Goal: Navigation & Orientation: Find specific page/section

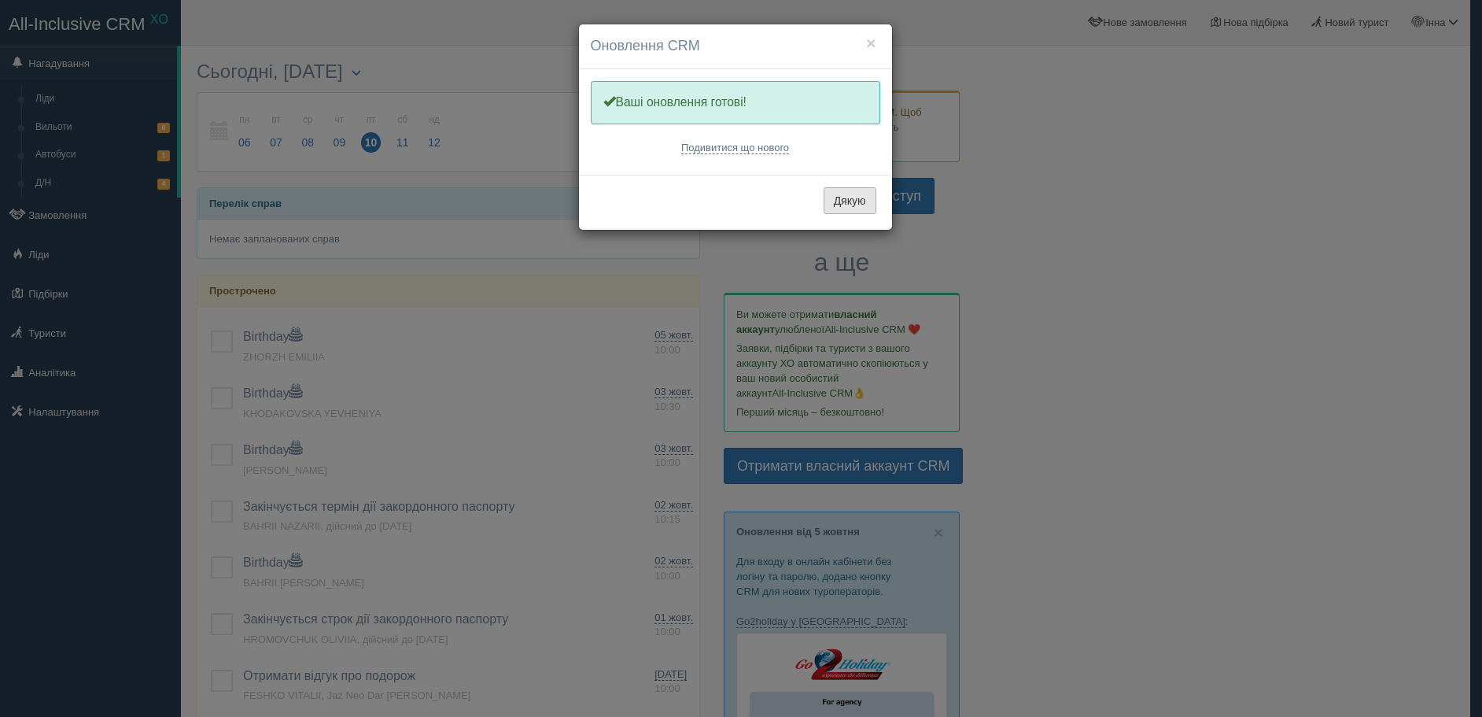
click at [868, 197] on button "Дякую" at bounding box center [850, 200] width 53 height 27
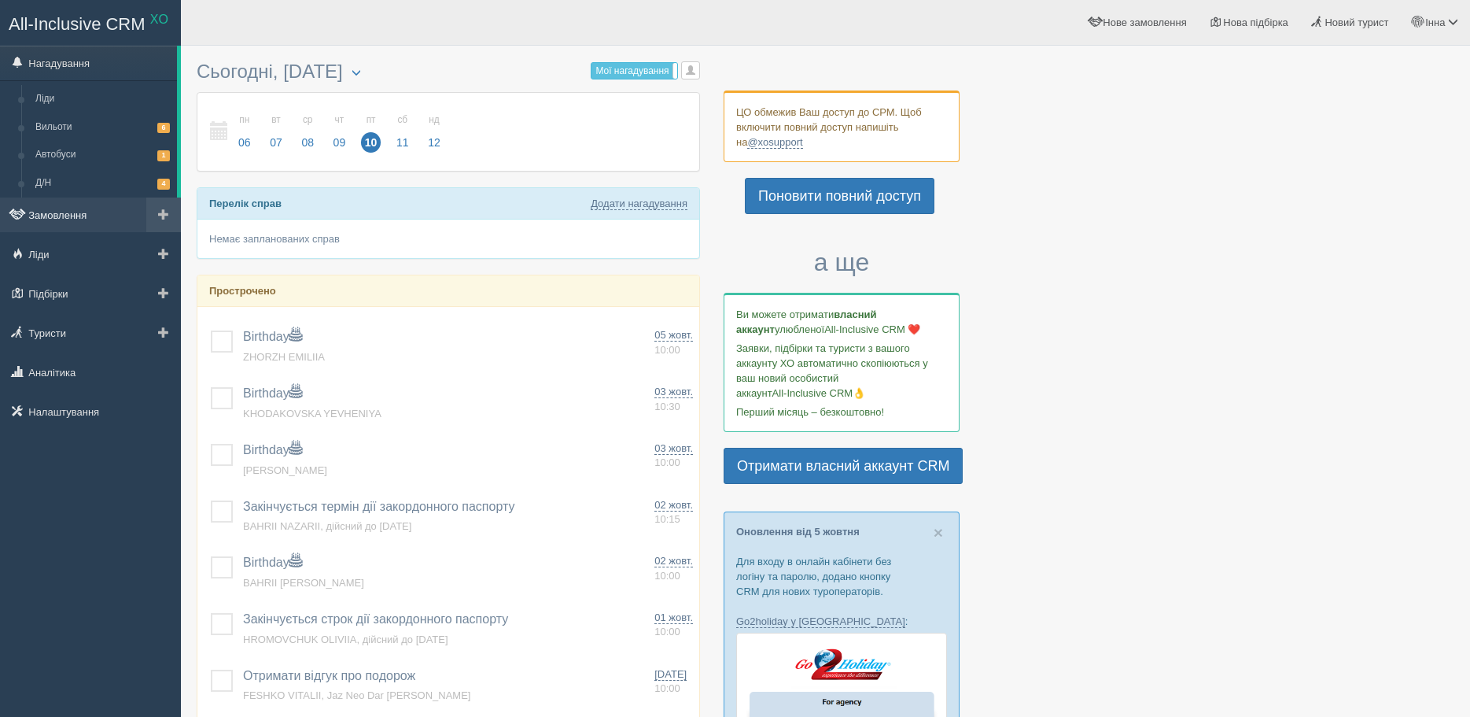
click at [68, 215] on link "Замовлення" at bounding box center [90, 214] width 181 height 35
